Goal: Information Seeking & Learning: Learn about a topic

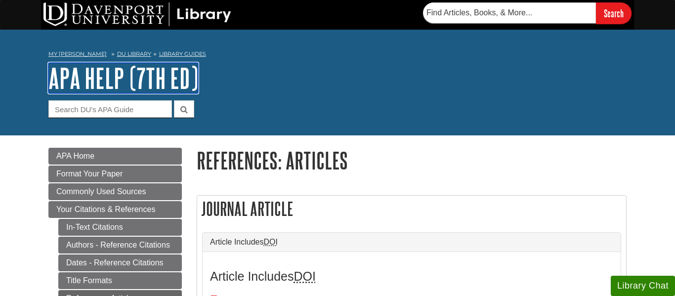
click at [94, 90] on link "APA Help (7th Ed)" at bounding box center [123, 78] width 150 height 31
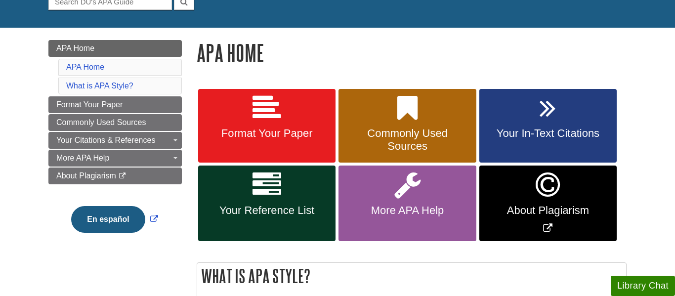
scroll to position [109, 0]
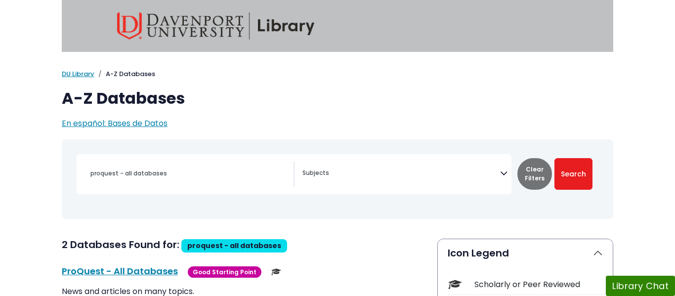
select select "Database Subject Filter"
